Goal: Task Accomplishment & Management: Manage account settings

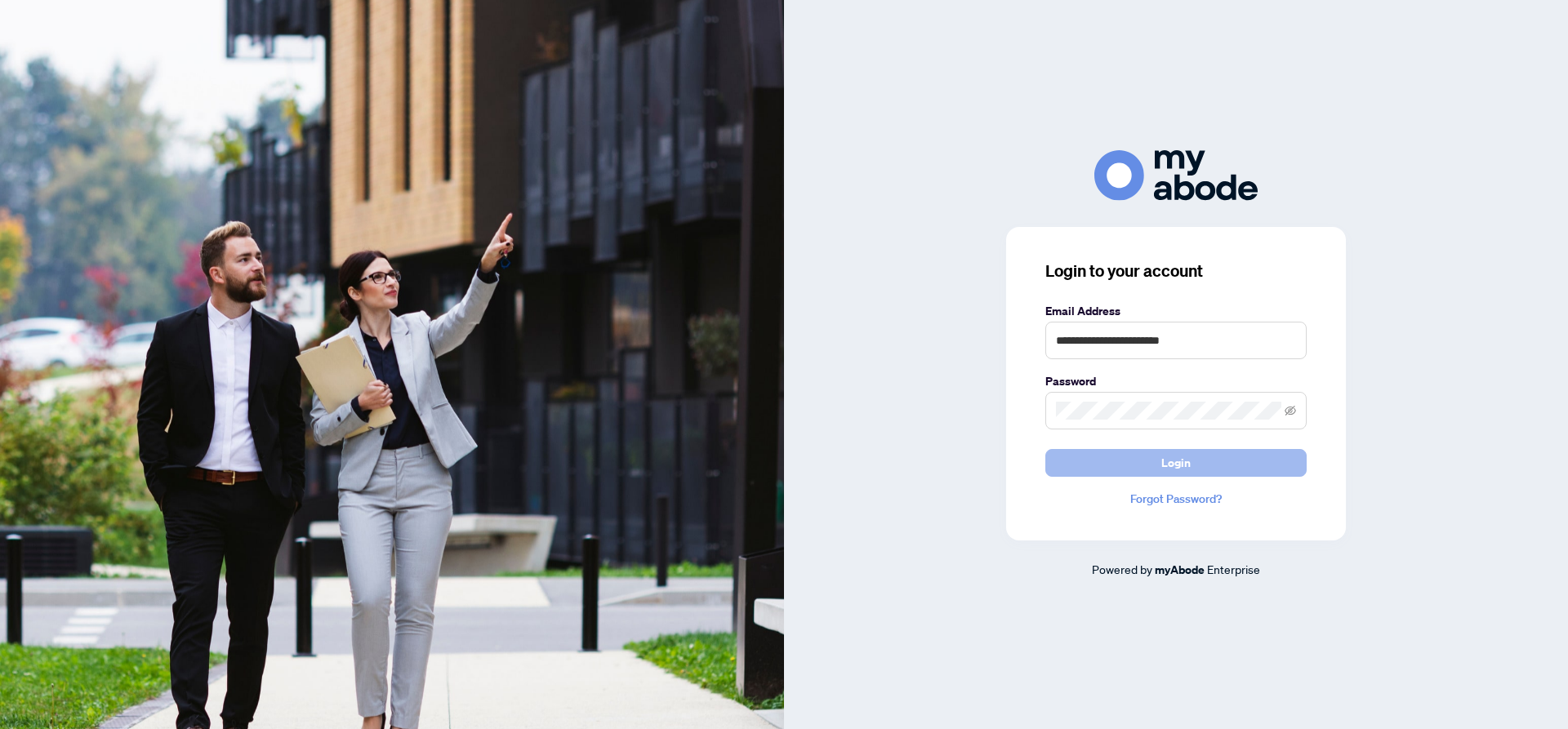
click at [1175, 470] on span "Login" at bounding box center [1175, 462] width 29 height 26
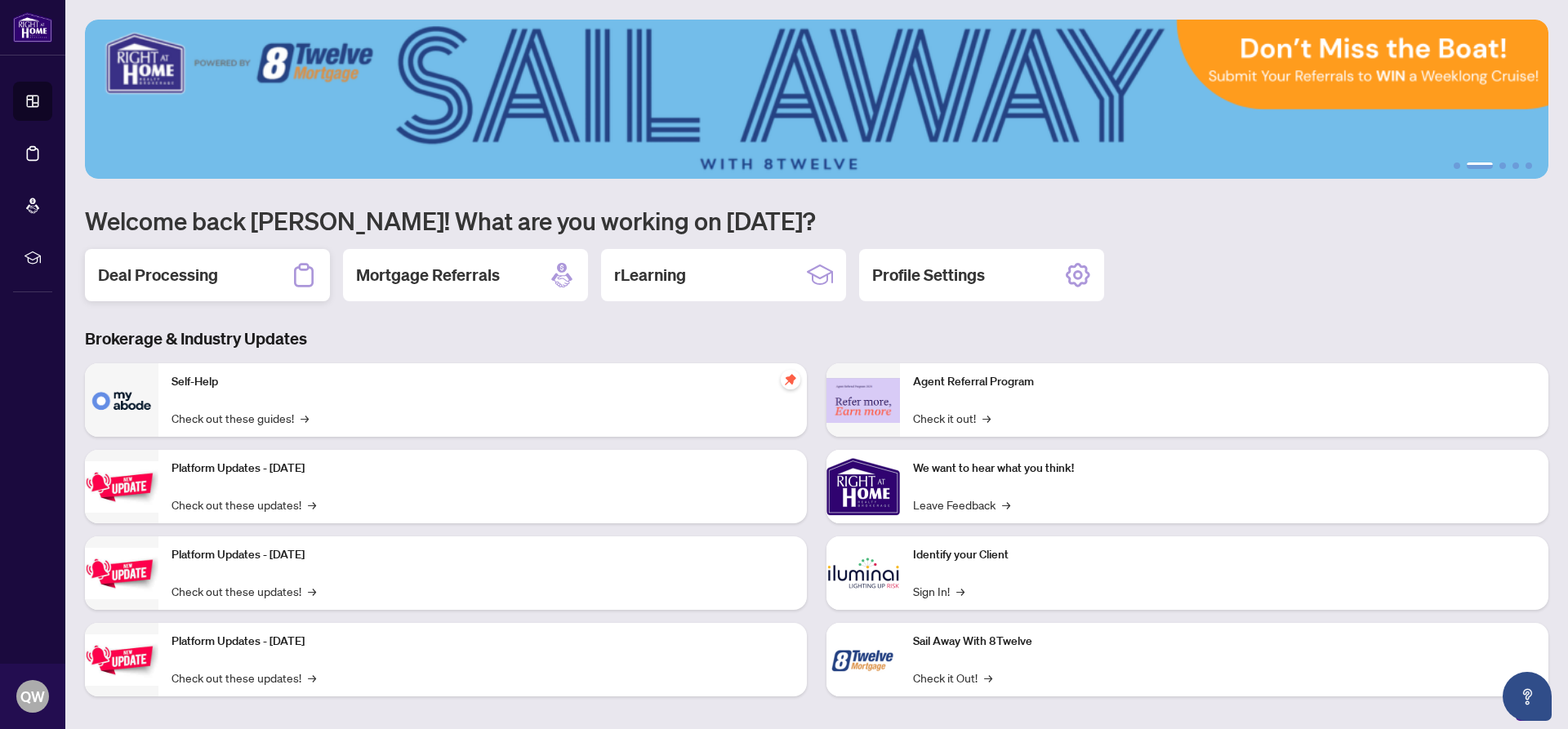
click at [174, 279] on h2 "Deal Processing" at bounding box center [158, 276] width 120 height 23
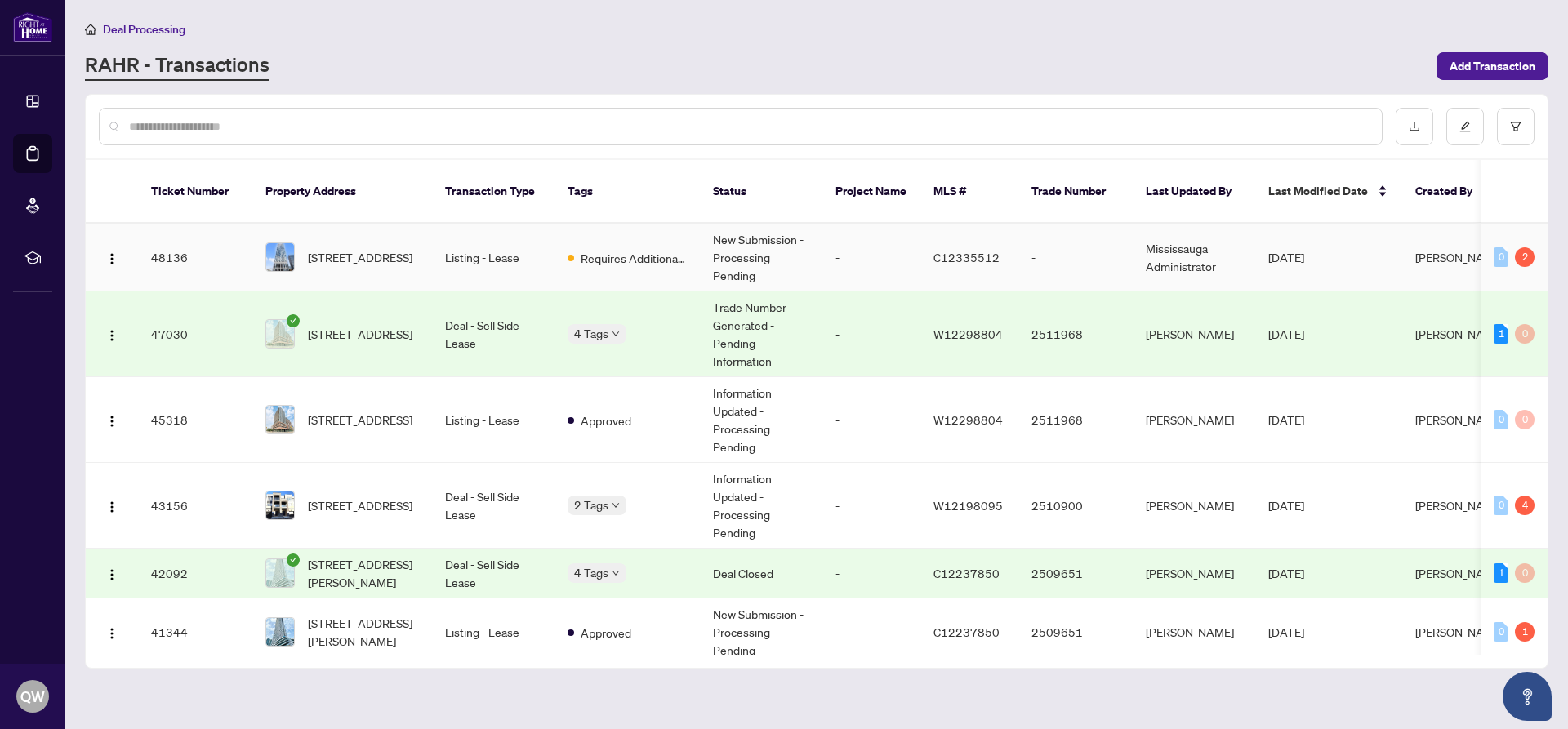
click at [374, 248] on span "[STREET_ADDRESS]" at bounding box center [360, 257] width 105 height 18
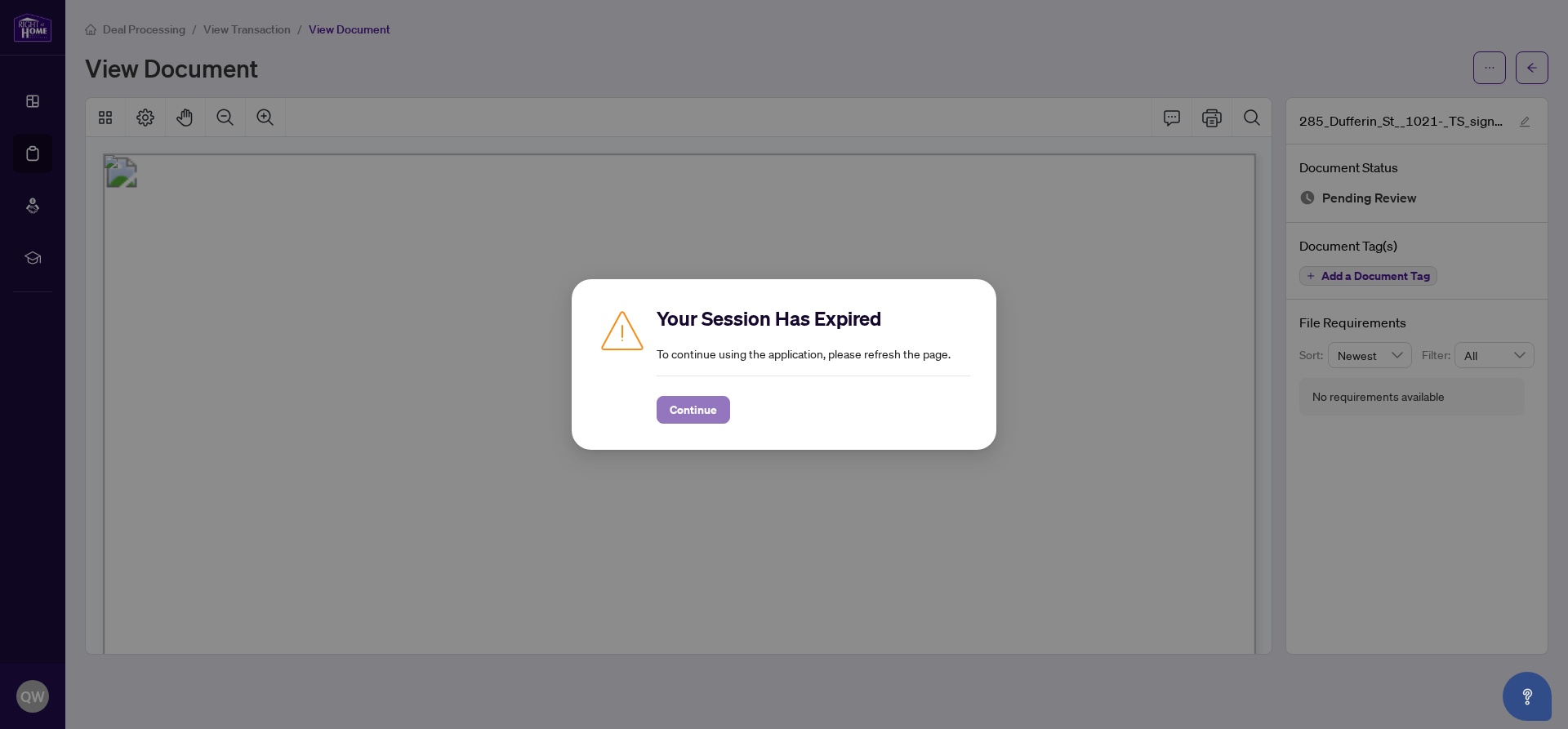
click at [687, 412] on span "Continue" at bounding box center [693, 409] width 47 height 26
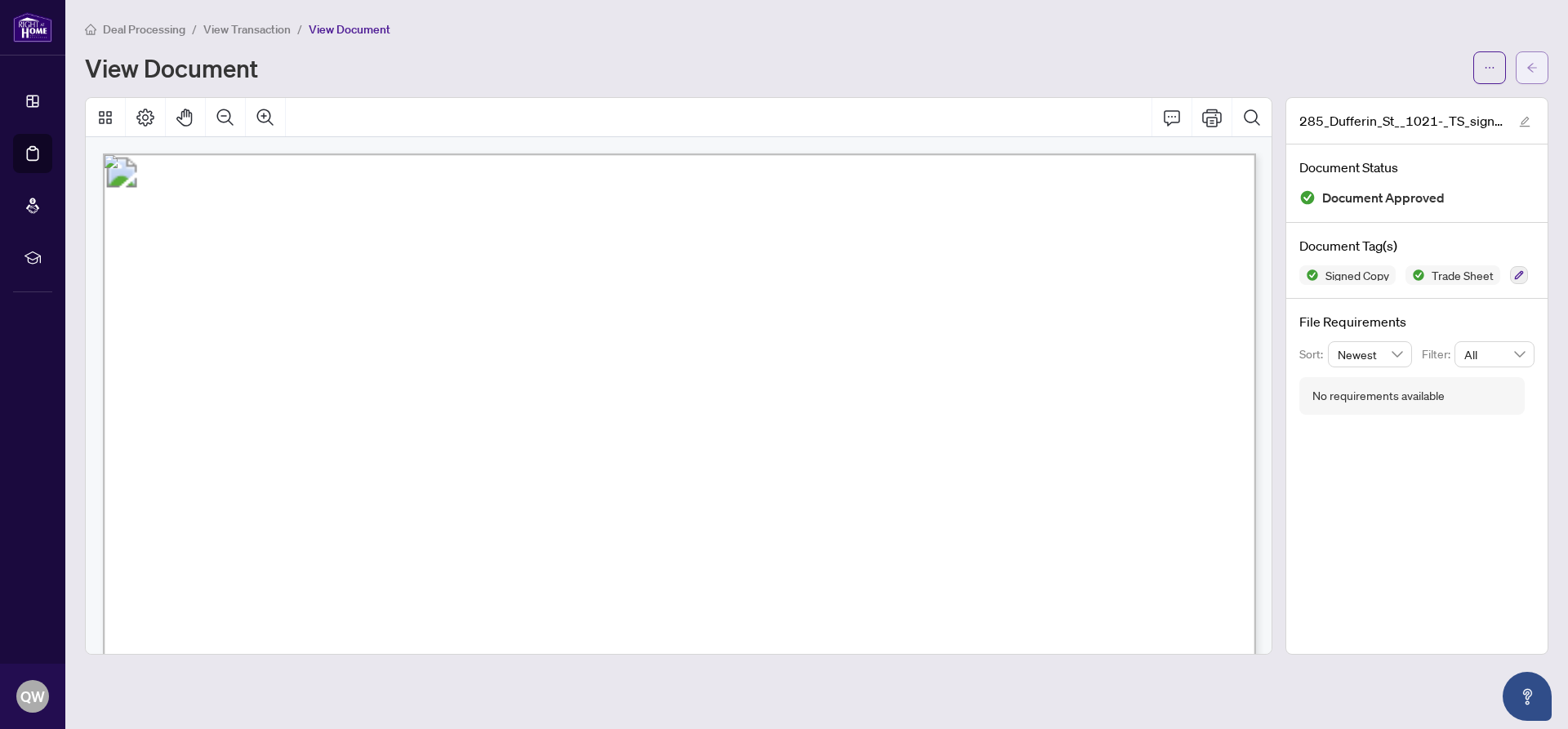
click at [1536, 69] on icon "arrow-left" at bounding box center [1532, 68] width 12 height 12
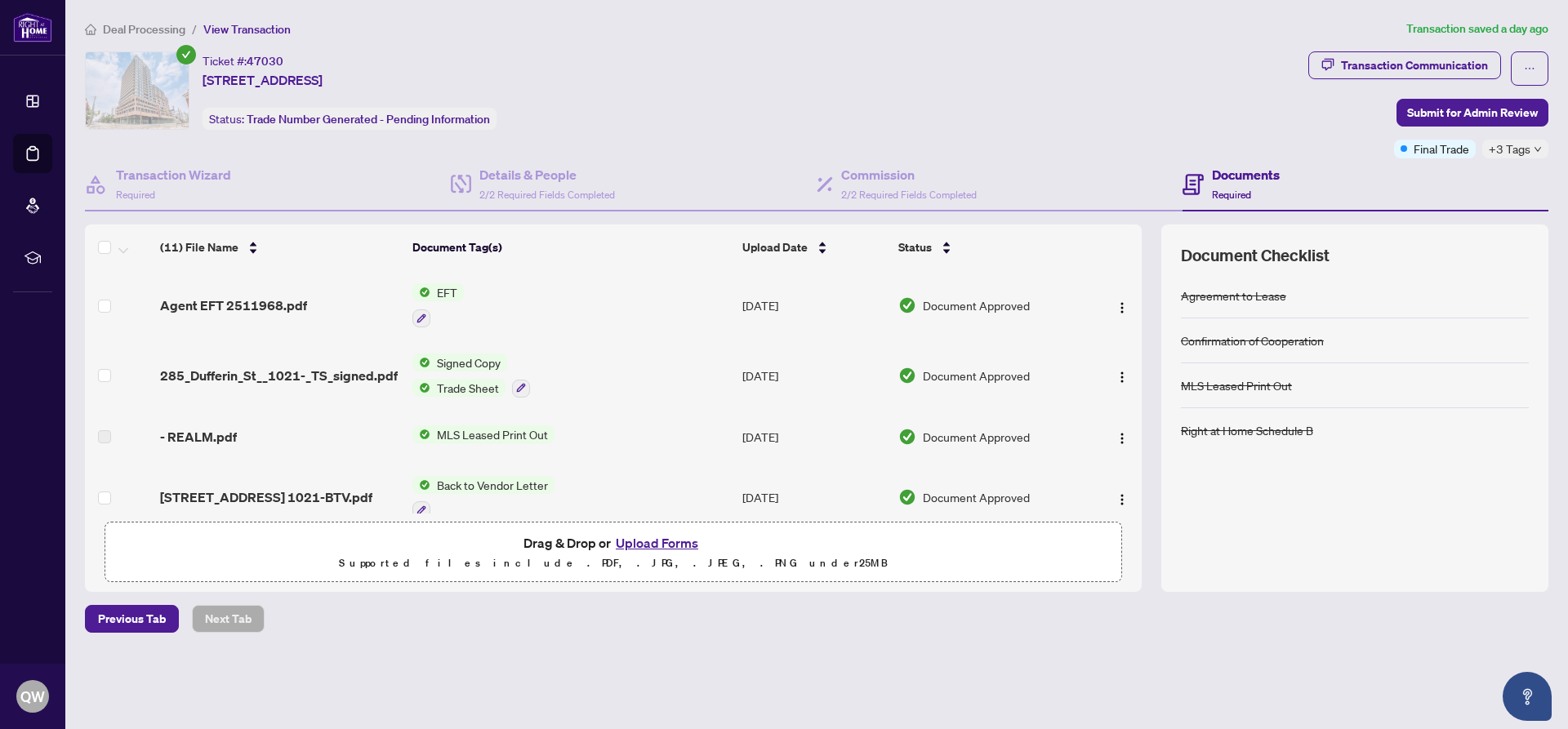
click at [147, 25] on span "Deal Processing" at bounding box center [144, 30] width 82 height 15
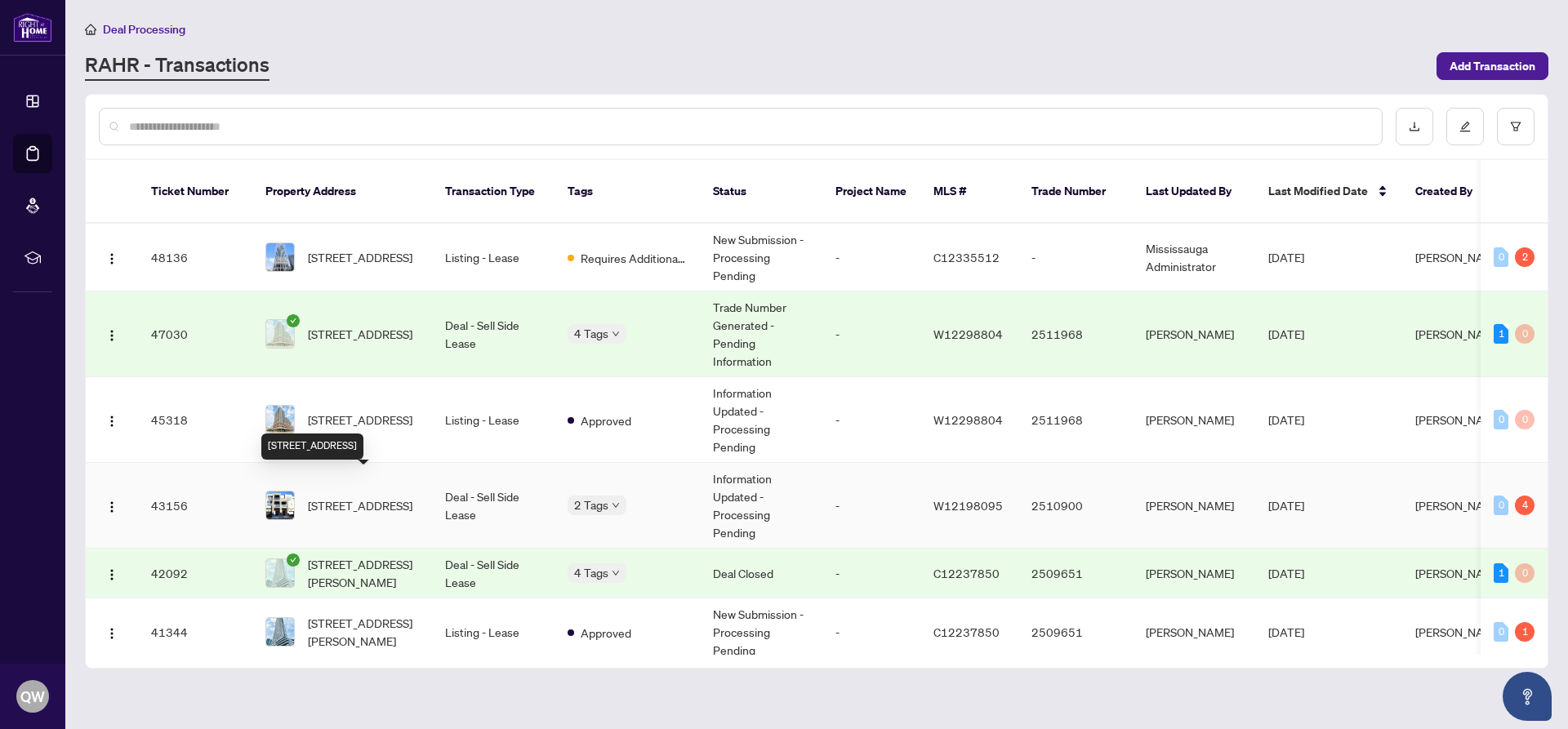
click at [350, 497] on span "[STREET_ADDRESS]" at bounding box center [360, 506] width 105 height 18
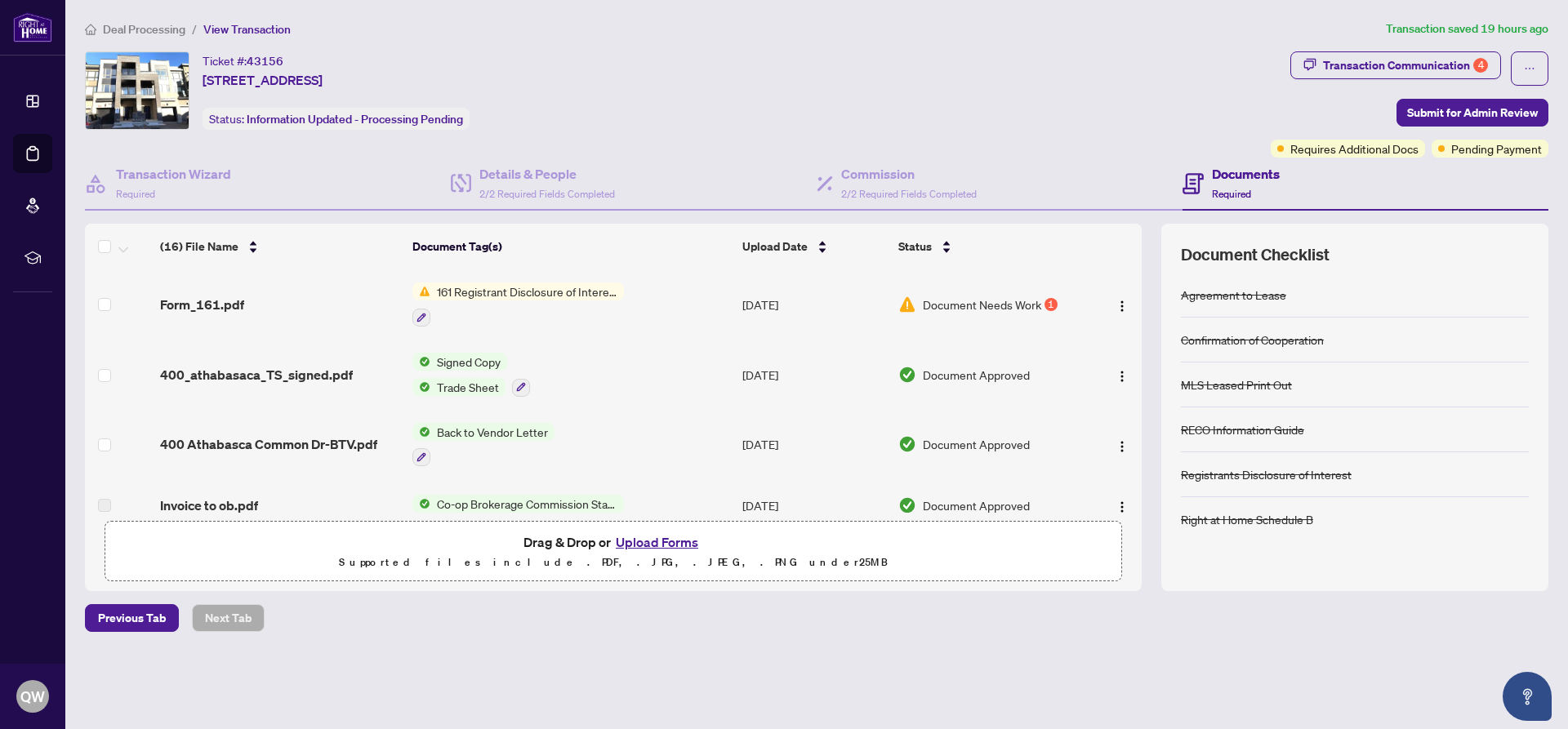
click at [961, 304] on span "Document Needs Work" at bounding box center [982, 305] width 119 height 18
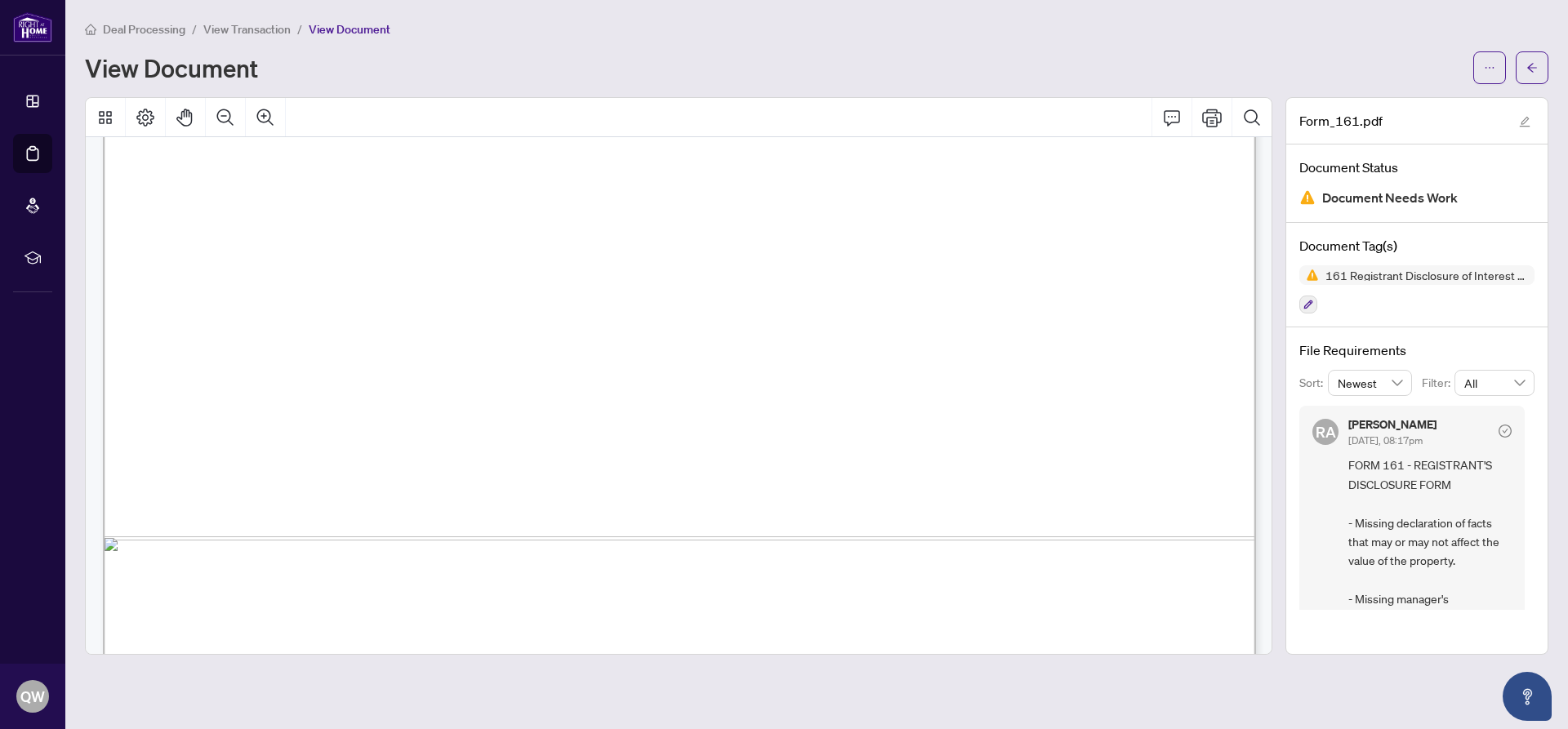
scroll to position [596, 0]
click at [1529, 72] on icon "arrow-left" at bounding box center [1532, 68] width 12 height 12
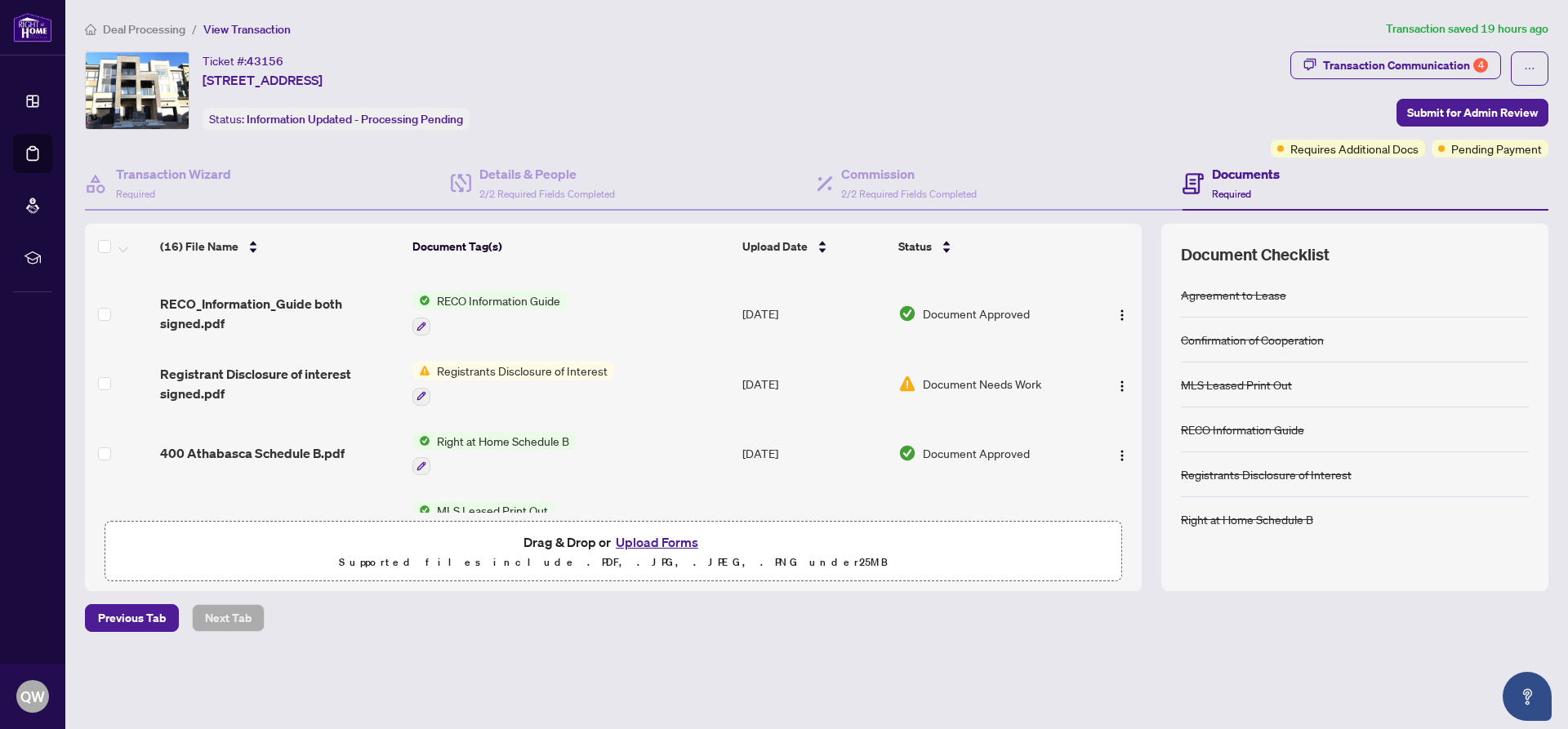
scroll to position [279, 0]
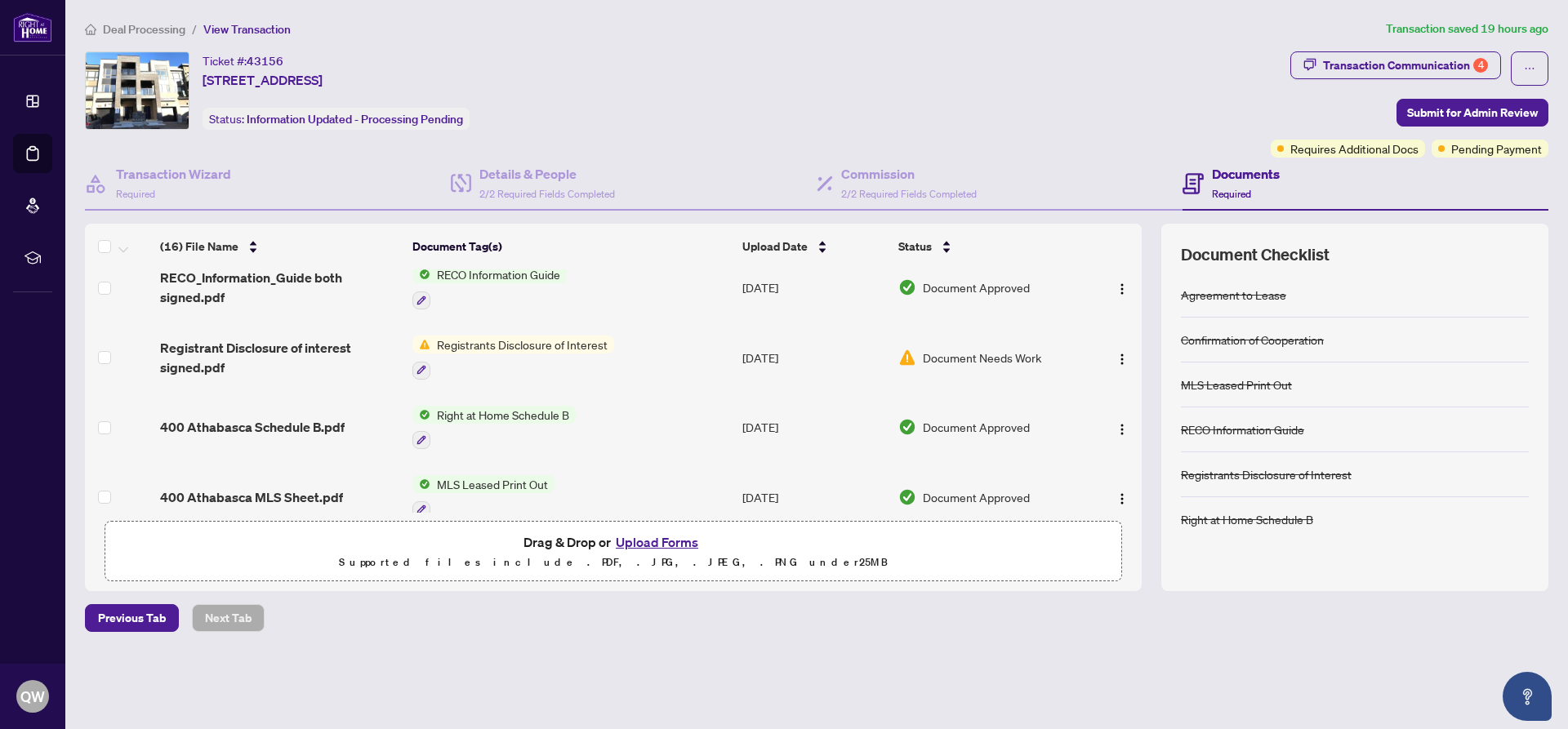
click at [522, 350] on span "Registrants Disclosure of Interest" at bounding box center [521, 345] width 183 height 18
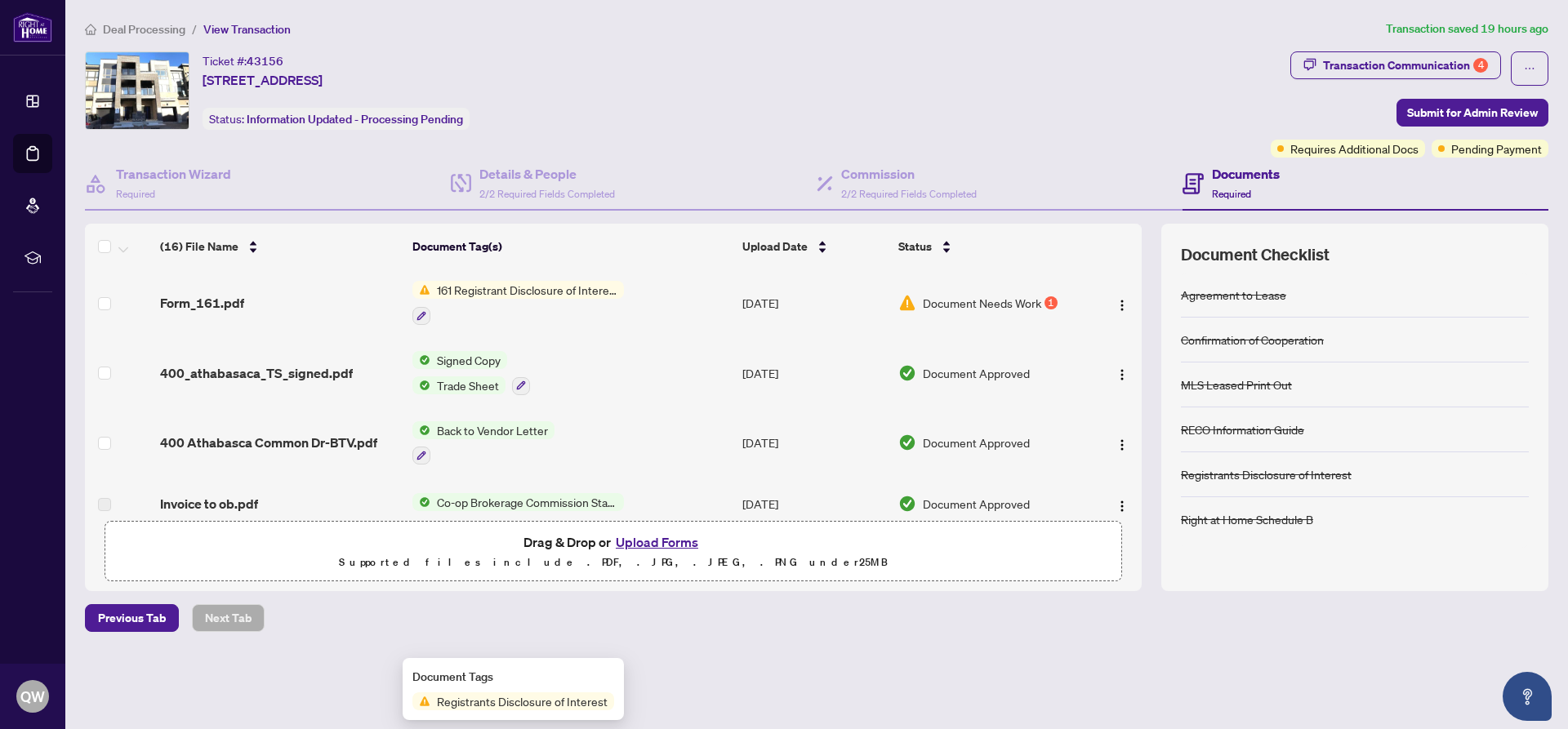
scroll to position [0, 0]
click at [508, 293] on span "161 Registrant Disclosure of Interest - Disposition ofProperty" at bounding box center [526, 291] width 193 height 18
click at [1002, 310] on span "Document Needs Work" at bounding box center [982, 305] width 119 height 18
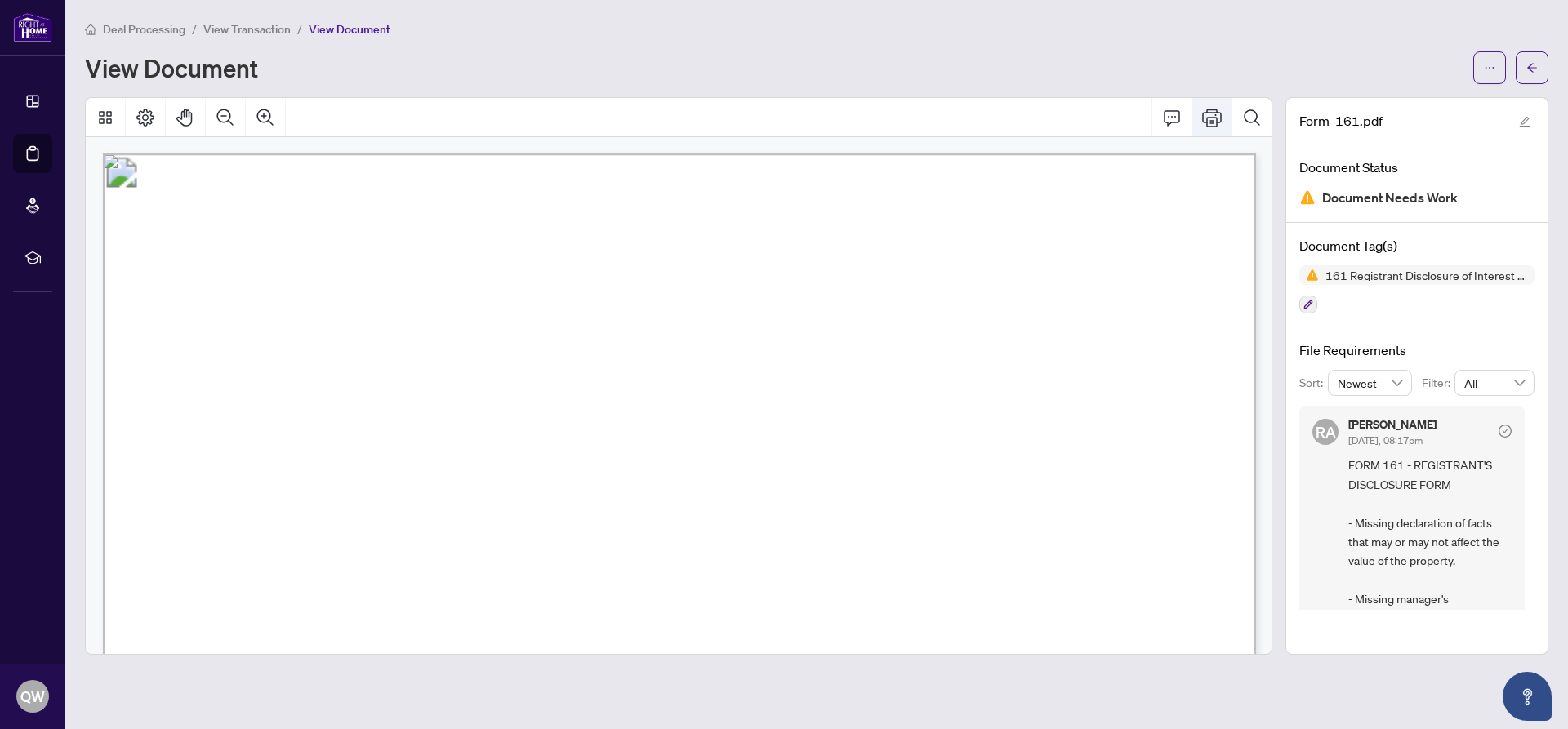
click at [1214, 121] on icon "Print" at bounding box center [1212, 118] width 20 height 20
